Goal: Check status

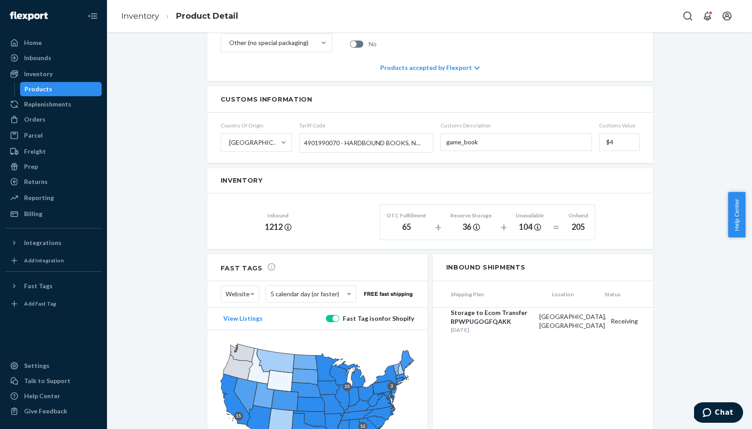
scroll to position [476, 0]
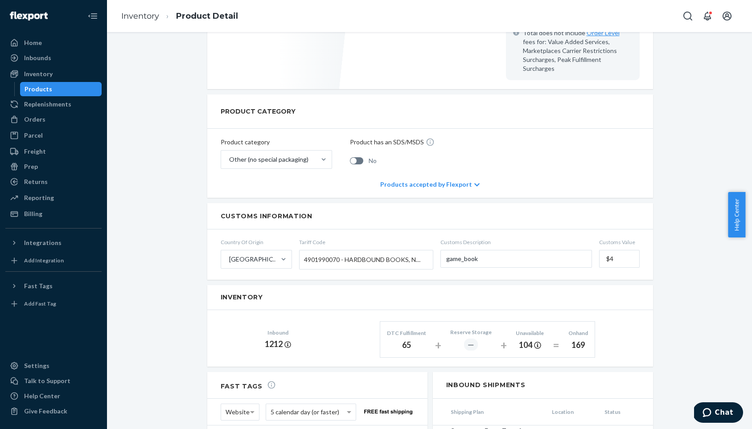
scroll to position [476, 0]
